Goal: Find specific page/section: Find specific page/section

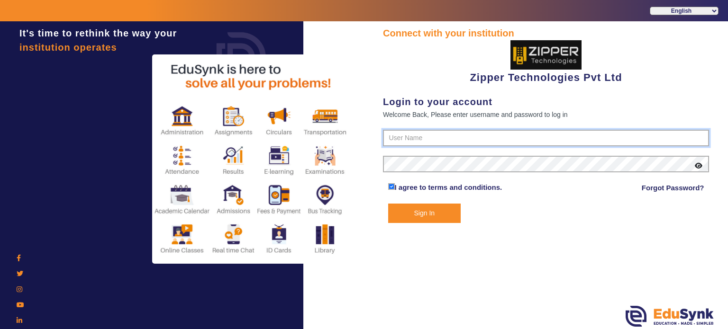
type input "1008790000"
click at [423, 211] on button "Sign In" at bounding box center [424, 213] width 73 height 19
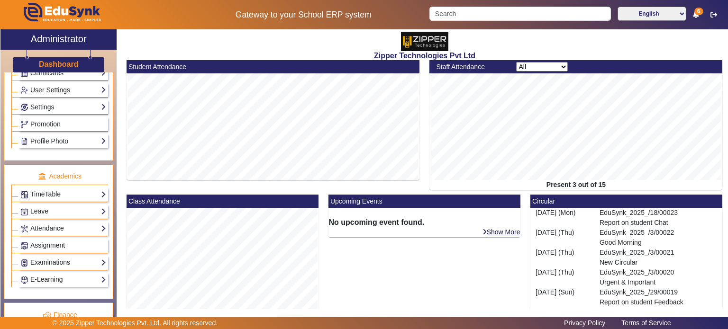
scroll to position [270, 0]
click at [59, 225] on link "Attendance" at bounding box center [63, 227] width 86 height 11
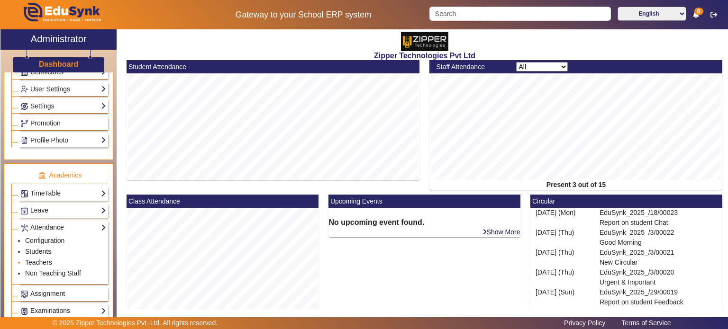
click at [41, 260] on link "Teachers" at bounding box center [38, 263] width 27 height 8
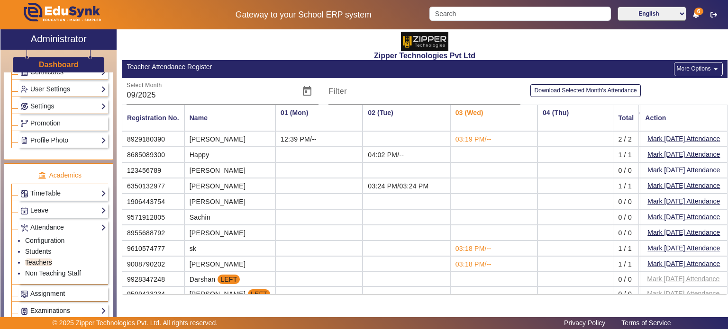
scroll to position [22, 0]
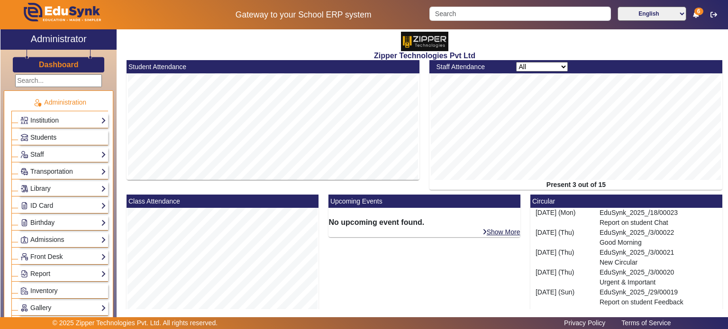
click at [57, 135] on link "Students" at bounding box center [63, 137] width 86 height 11
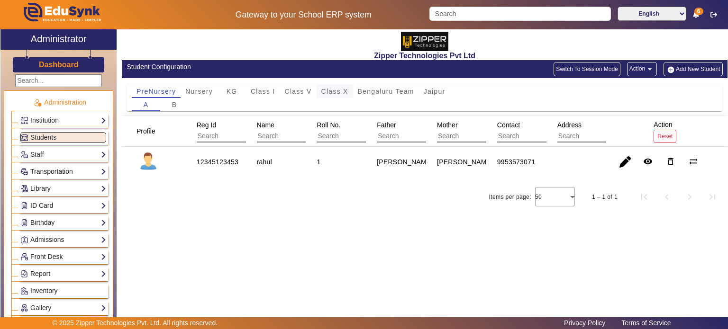
click at [334, 95] on span "Class X" at bounding box center [334, 91] width 27 height 13
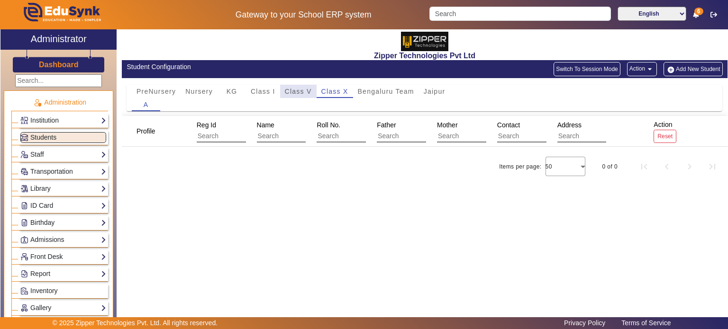
click at [307, 91] on span "Class V" at bounding box center [298, 91] width 27 height 7
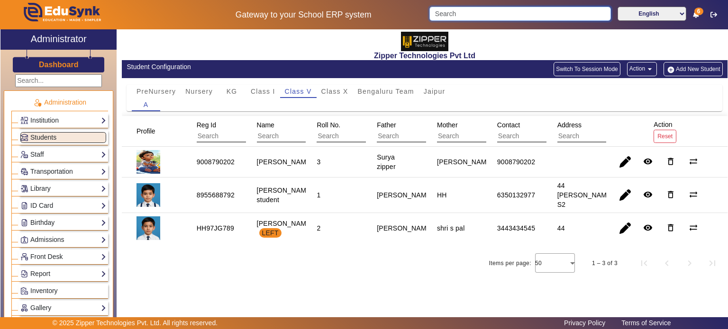
click at [464, 9] on input "Search" at bounding box center [519, 14] width 181 height 14
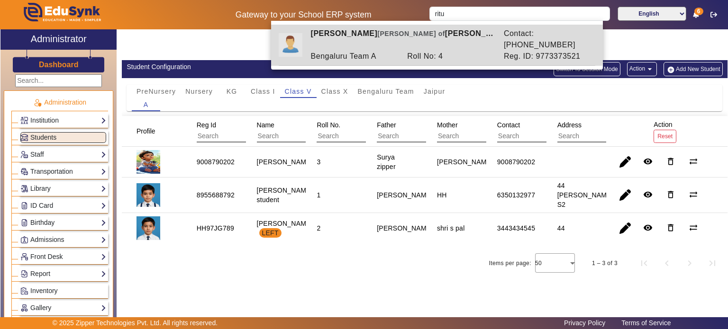
click at [429, 51] on div "Roll No: 4" at bounding box center [450, 56] width 97 height 11
type input "Ritu Biswas"
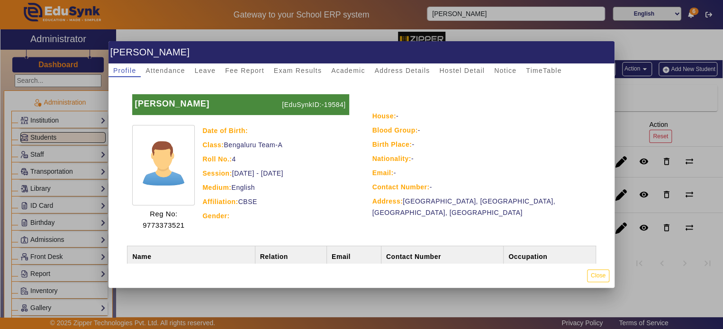
click at [74, 154] on div at bounding box center [361, 164] width 723 height 329
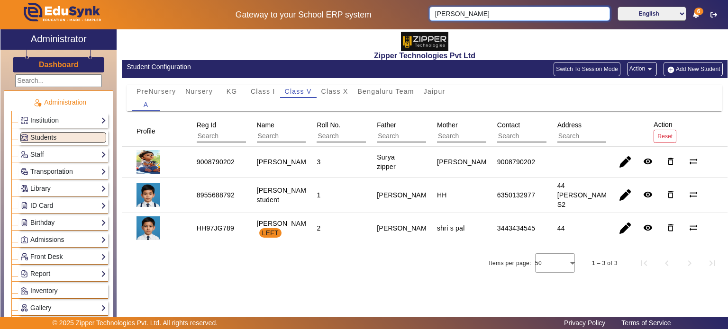
click at [74, 154] on link "Staff" at bounding box center [63, 154] width 86 height 11
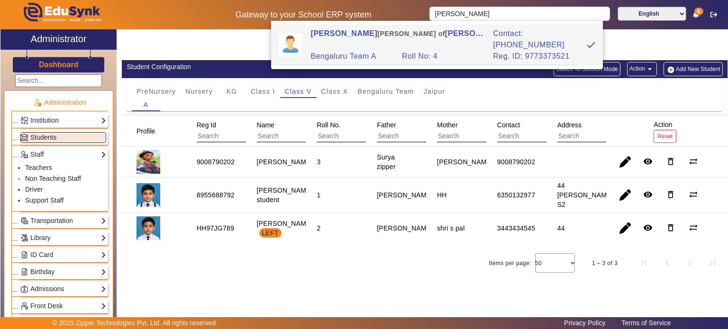
click at [55, 176] on link "Non Teaching Staff" at bounding box center [53, 179] width 56 height 8
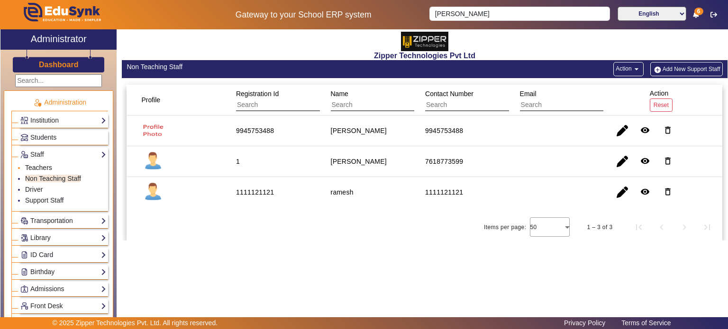
click at [49, 167] on link "Teachers" at bounding box center [38, 168] width 27 height 8
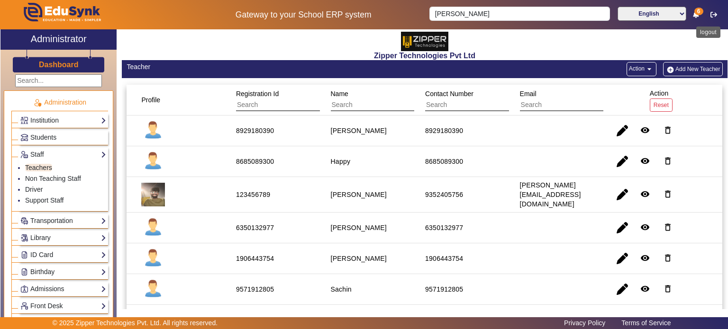
click at [717, 13] on icon "button" at bounding box center [714, 14] width 7 height 7
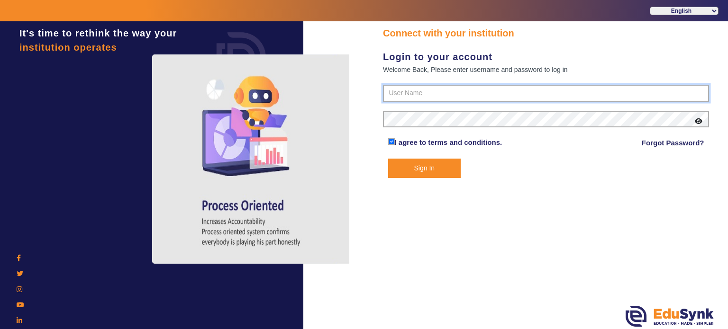
type input "1008790000"
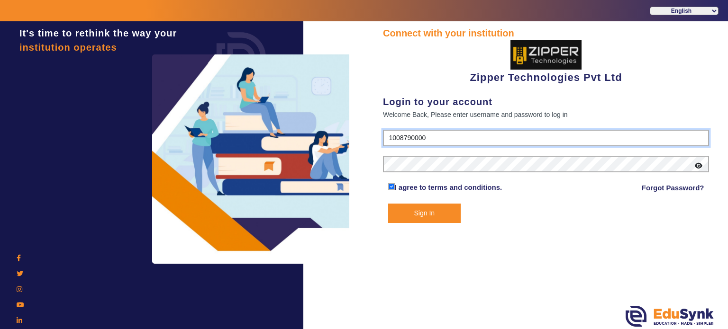
click at [588, 145] on input "1008790000" at bounding box center [546, 138] width 326 height 17
click at [534, 176] on form "1008790000 I agree to terms and conditions. Forgot Password? Sign In" at bounding box center [546, 176] width 326 height 93
click at [696, 166] on icon at bounding box center [699, 166] width 8 height 7
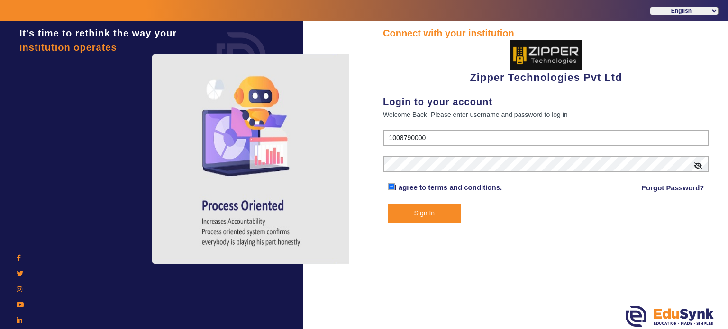
click at [446, 217] on button "Sign In" at bounding box center [424, 213] width 73 height 19
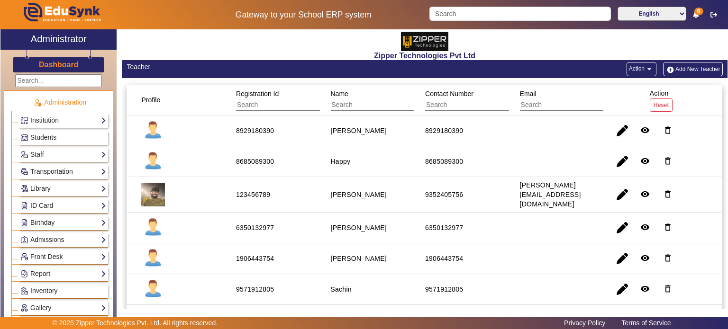
click at [74, 66] on h3 "Dashboard" at bounding box center [59, 64] width 40 height 9
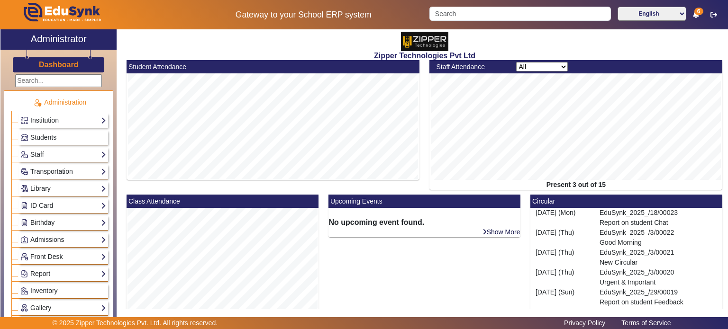
click at [582, 162] on app-dashboard "Student Attendance Staff Attendance All Teacher Non-Teaching Present 3 out of 1…" at bounding box center [425, 238] width 606 height 356
click at [714, 17] on icon "button" at bounding box center [714, 14] width 7 height 7
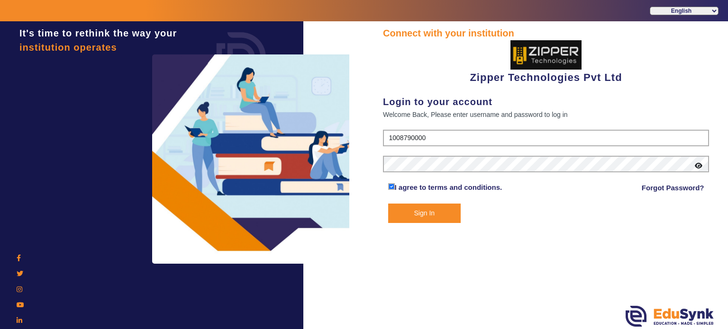
click at [700, 165] on icon at bounding box center [699, 166] width 8 height 7
click at [429, 142] on input "1008790000" at bounding box center [546, 138] width 326 height 17
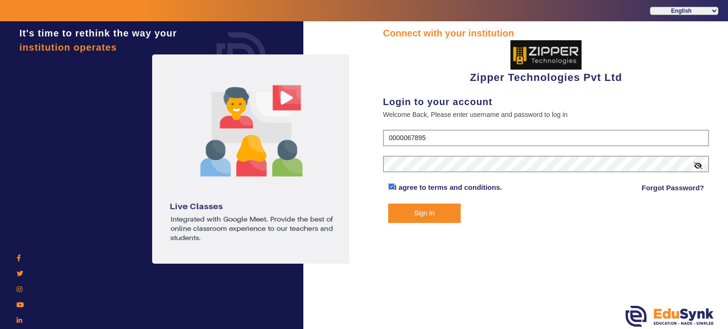
click at [431, 217] on button "Sign In" at bounding box center [424, 213] width 73 height 19
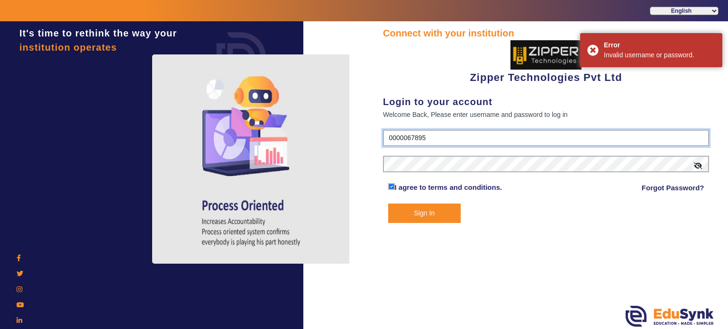
click at [440, 144] on input "0000067895" at bounding box center [546, 138] width 326 height 17
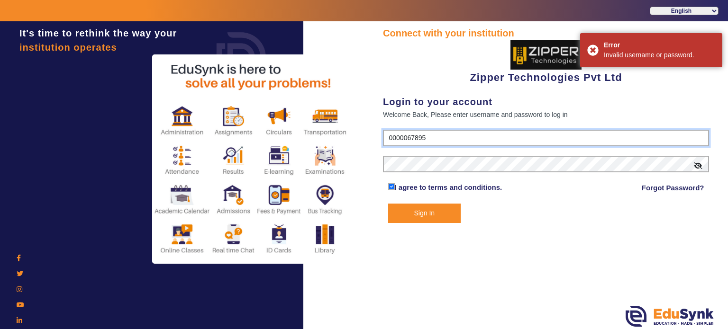
type input "1008790000"
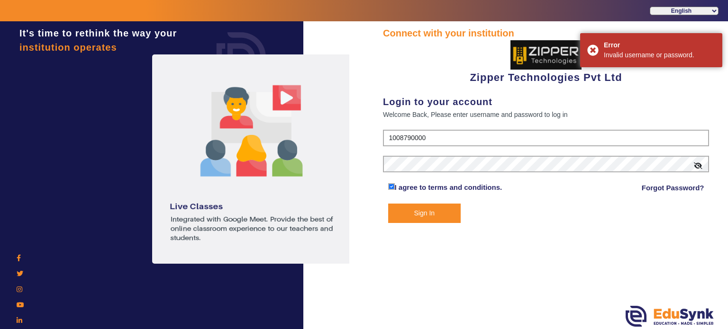
click at [423, 219] on button "Sign In" at bounding box center [424, 213] width 73 height 19
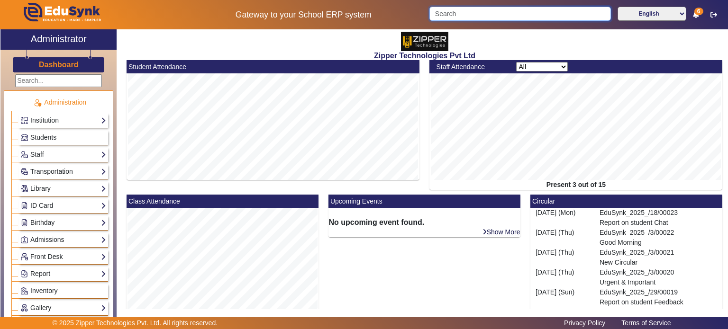
click at [472, 19] on input "Search" at bounding box center [519, 14] width 181 height 14
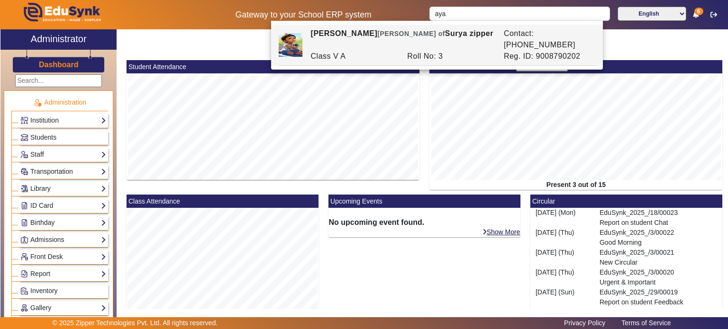
click at [458, 30] on div "Ayaan Zipper Ward of Surya zipper" at bounding box center [402, 39] width 193 height 23
type input "Ayaan Zipper"
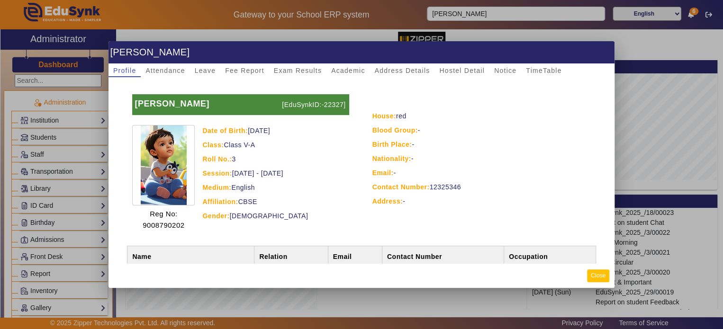
click at [590, 276] on button "Close" at bounding box center [598, 276] width 22 height 13
